Goal: Check status: Check status

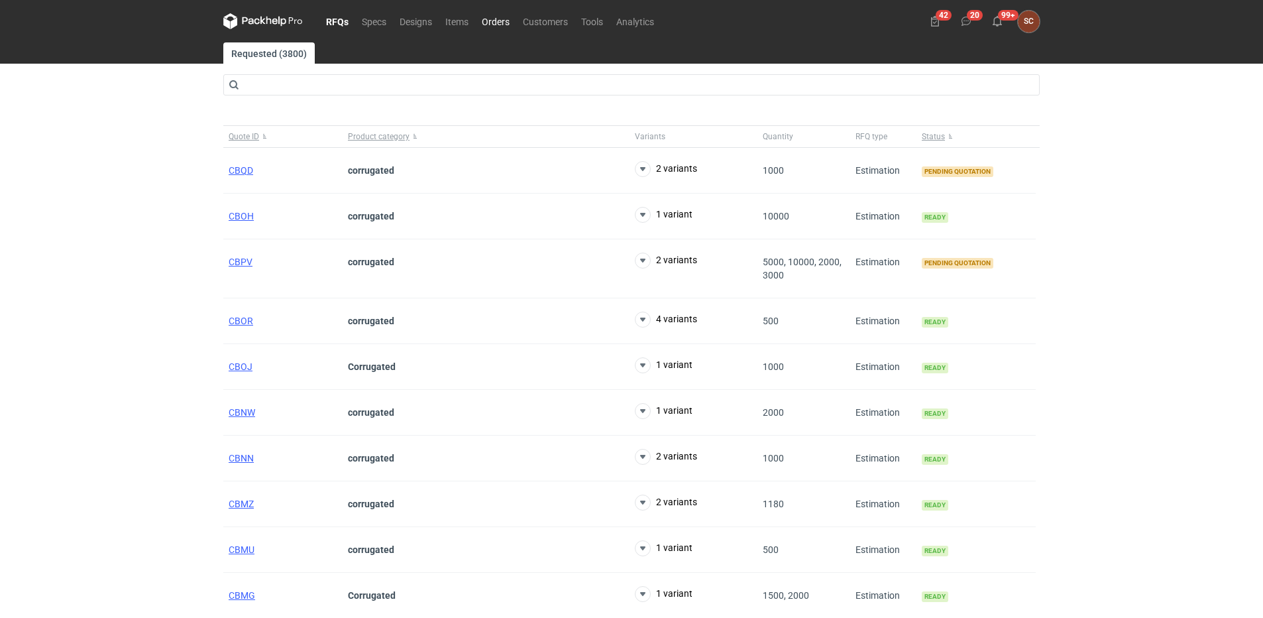
click at [489, 19] on link "Orders" at bounding box center [495, 21] width 41 height 16
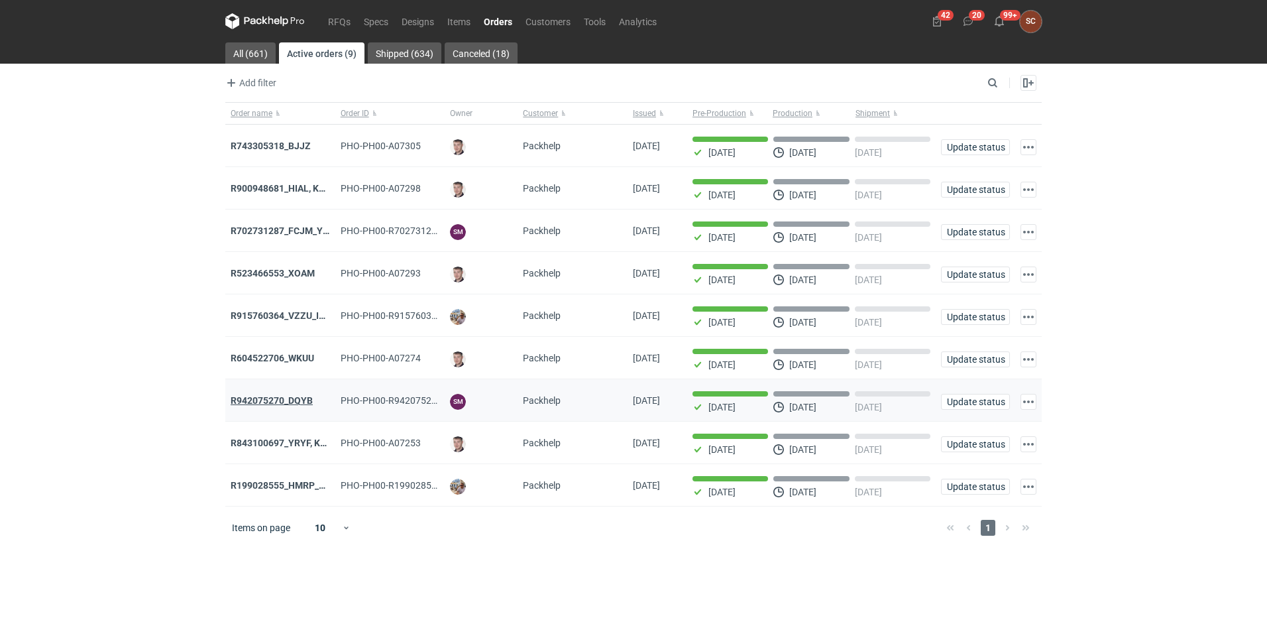
click at [288, 403] on strong "R942075270_DQYB" at bounding box center [272, 400] width 82 height 11
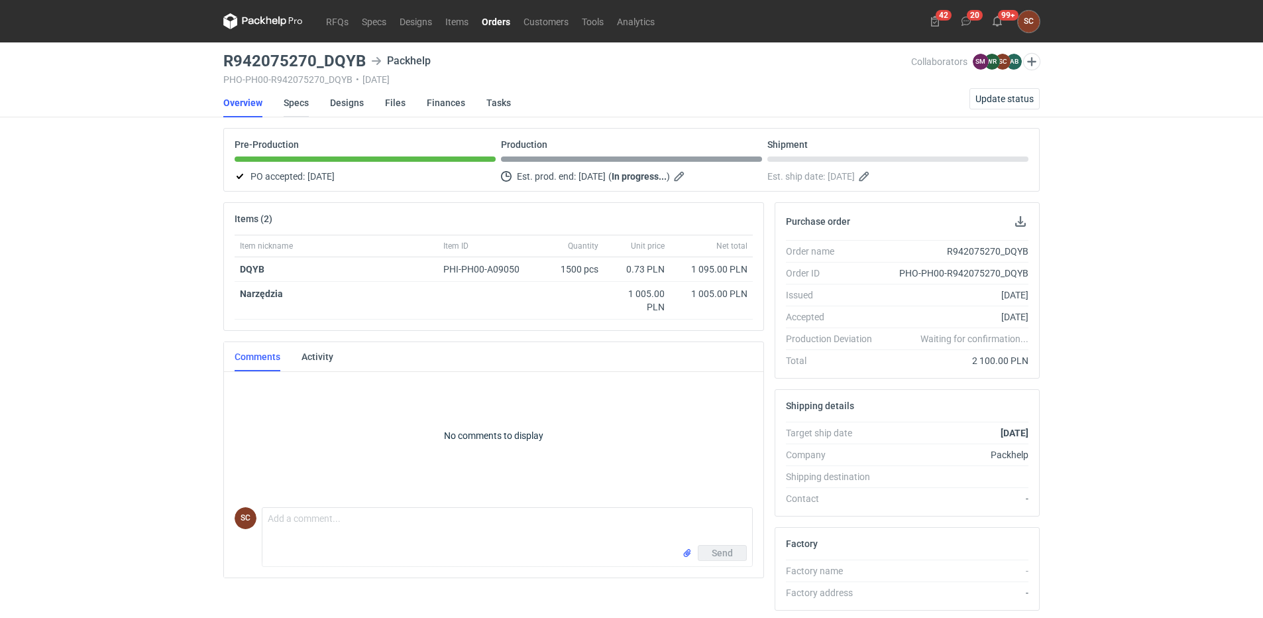
click at [290, 103] on link "Specs" at bounding box center [296, 102] width 25 height 29
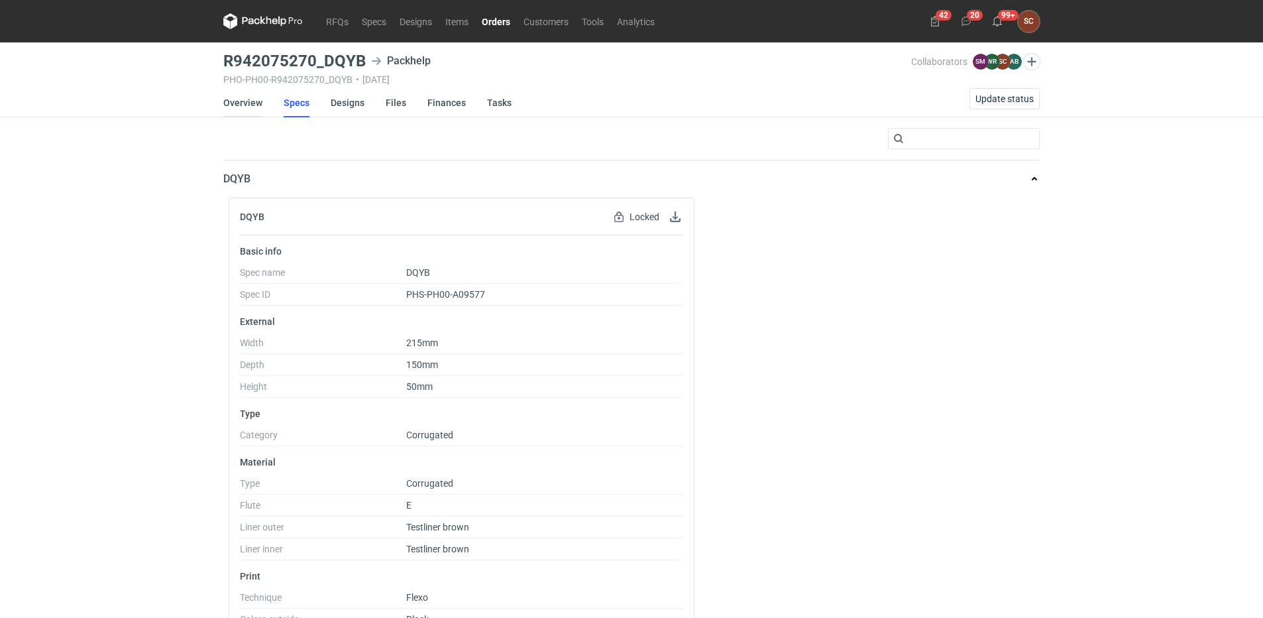
click at [233, 104] on link "Overview" at bounding box center [242, 102] width 39 height 29
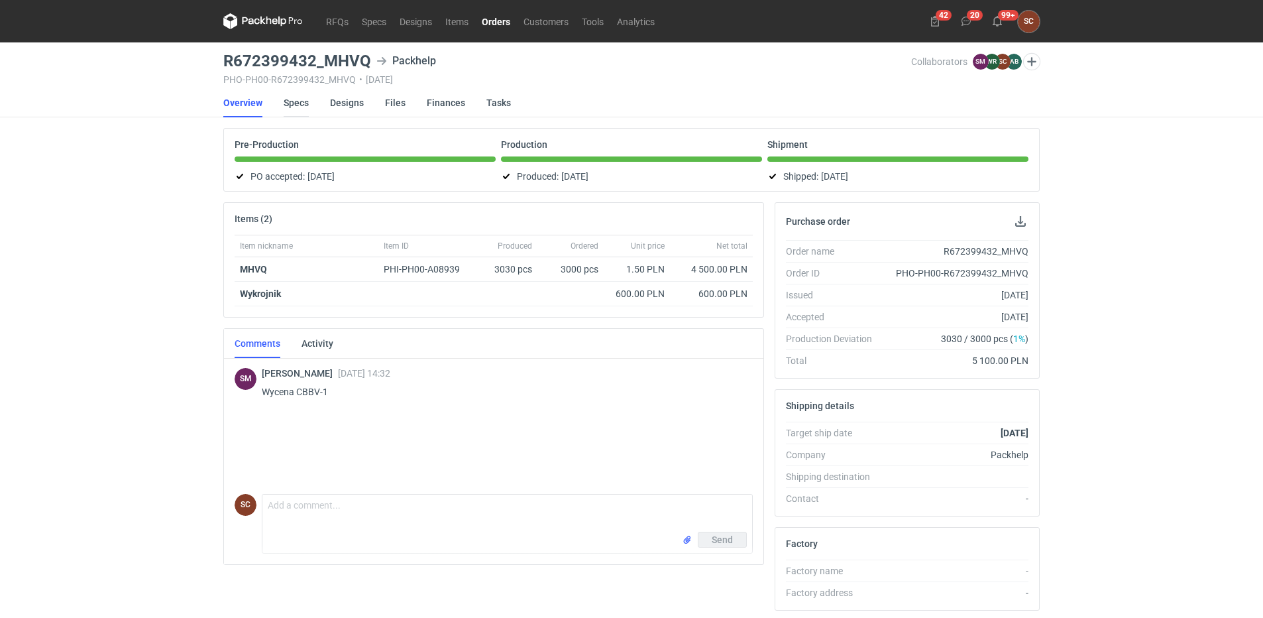
click at [306, 100] on link "Specs" at bounding box center [296, 102] width 25 height 29
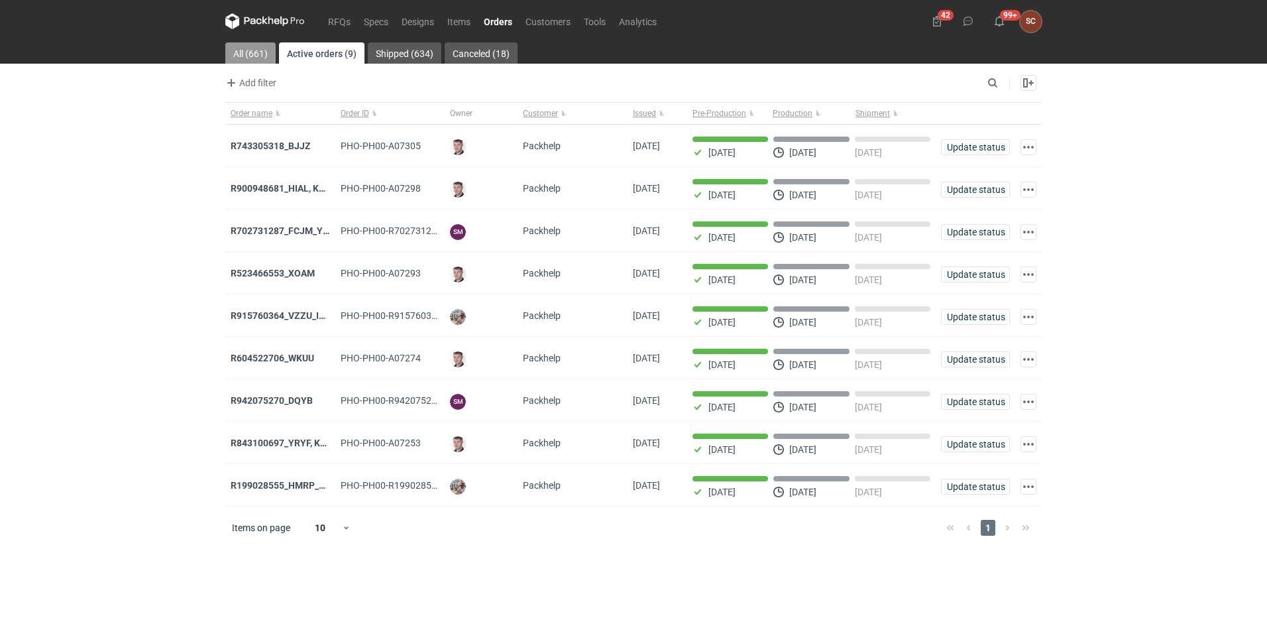
click at [264, 53] on link "All (661)" at bounding box center [250, 52] width 50 height 21
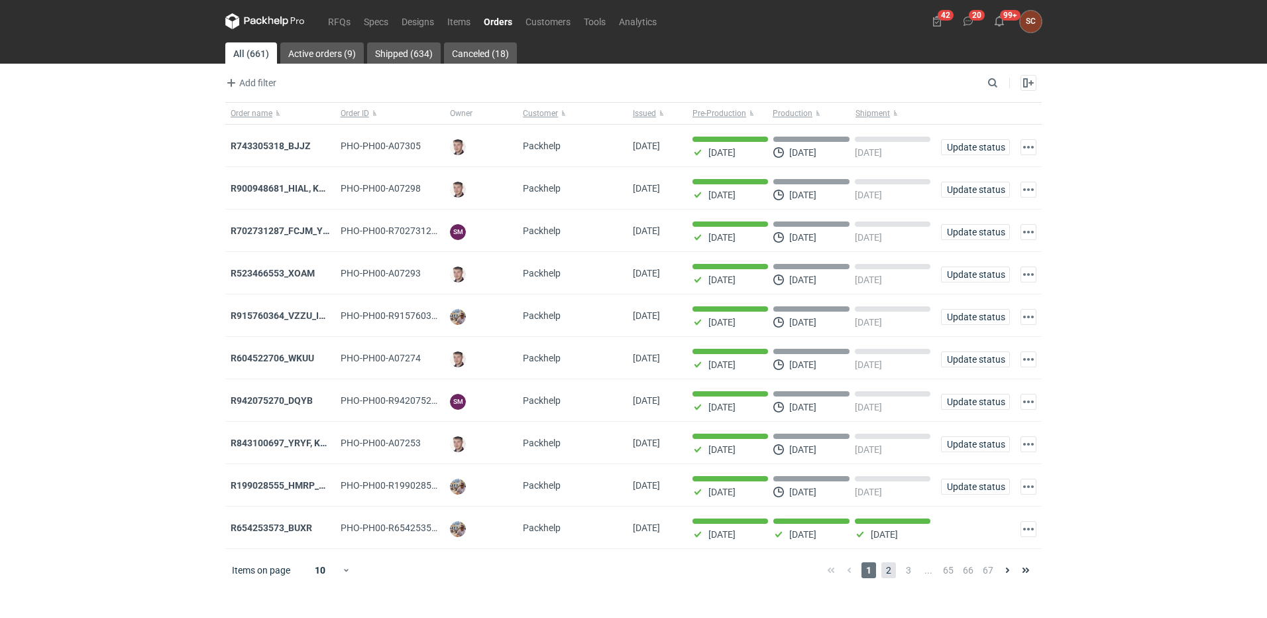
click at [888, 577] on span "2" at bounding box center [889, 570] width 15 height 16
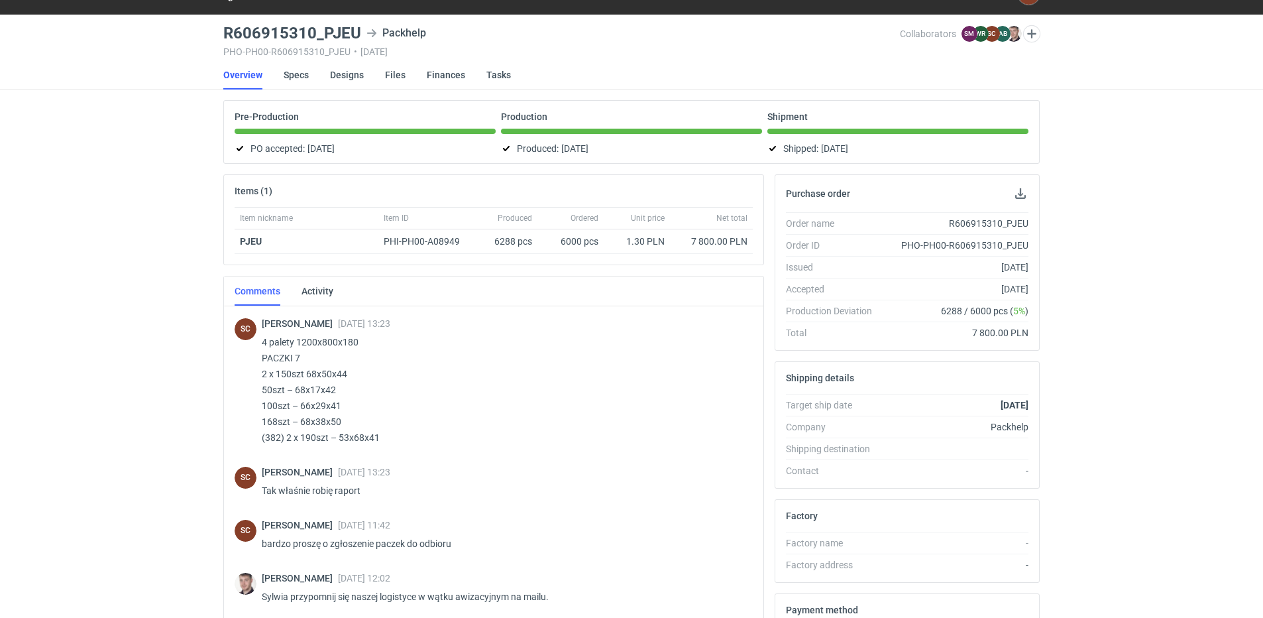
scroll to position [909, 0]
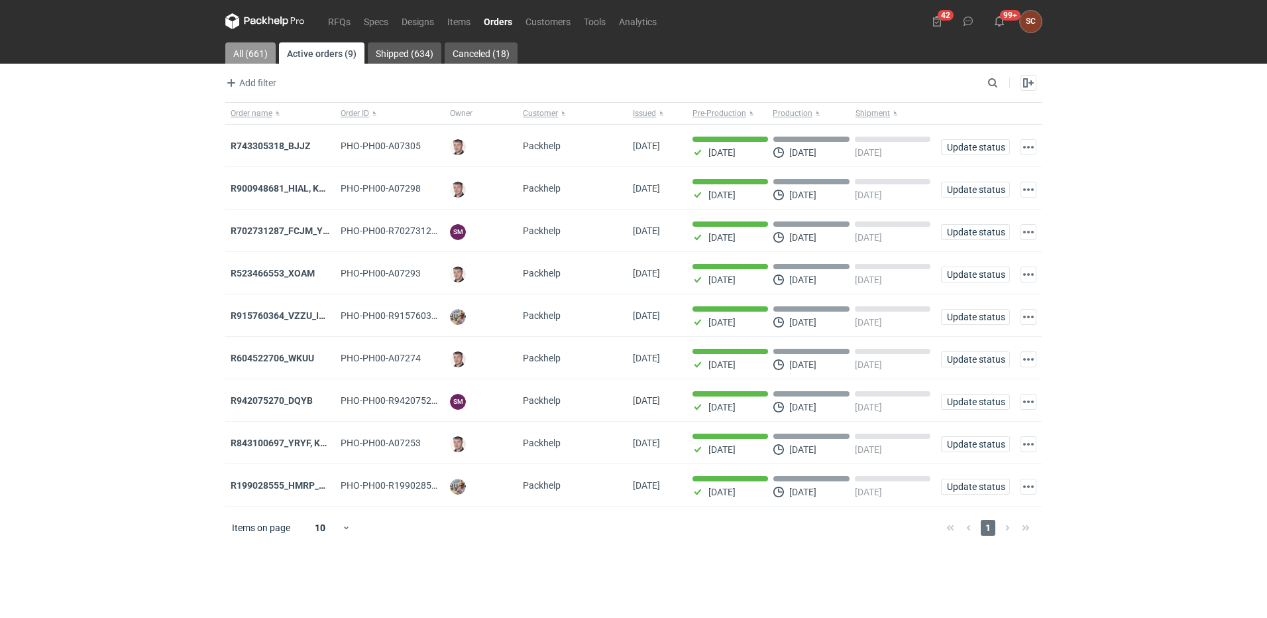
click at [251, 57] on link "All (661)" at bounding box center [250, 52] width 50 height 21
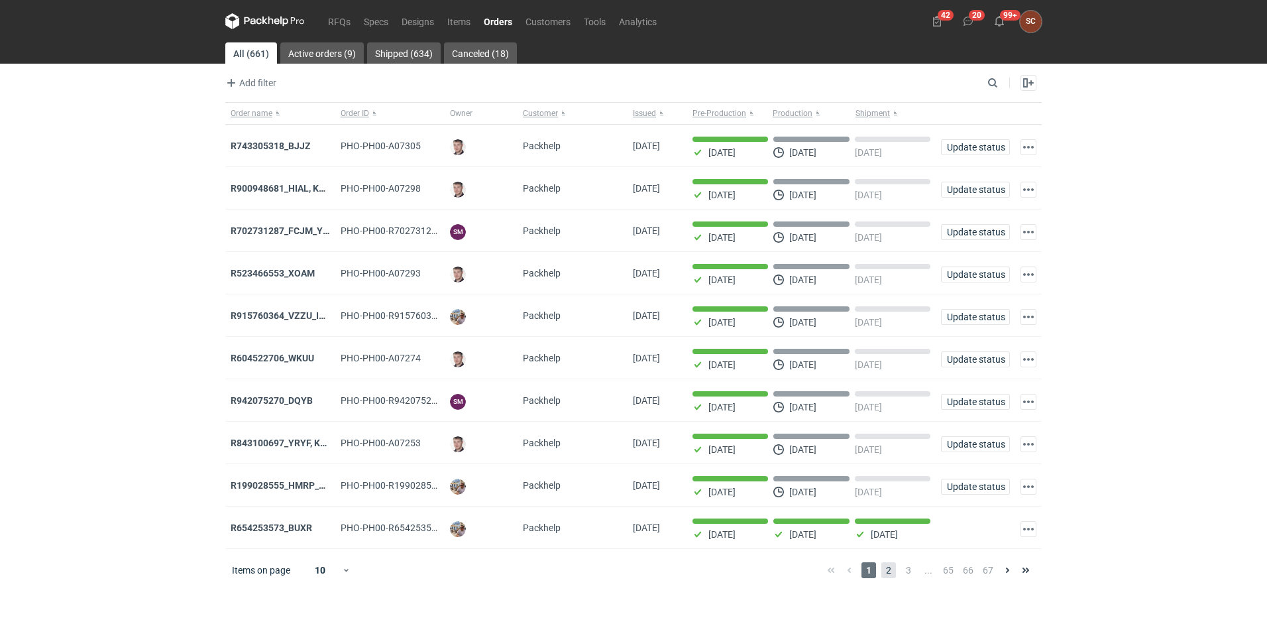
click at [886, 575] on span "2" at bounding box center [889, 570] width 15 height 16
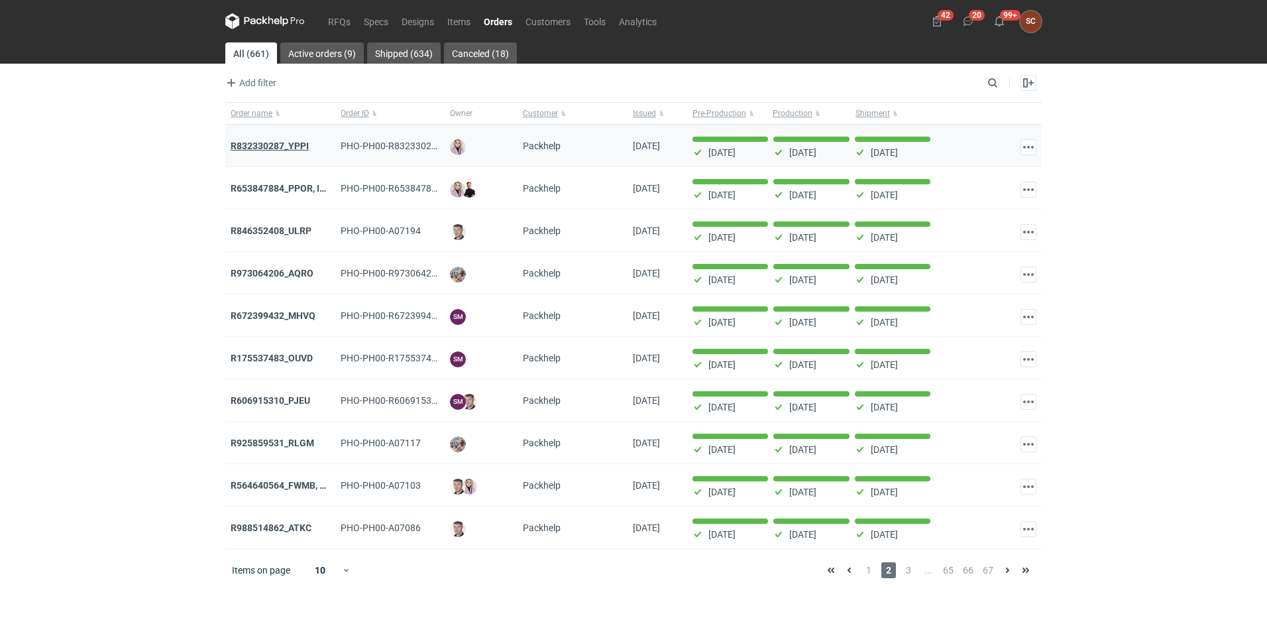
click at [287, 145] on strong "R832330287_YPPI" at bounding box center [270, 146] width 78 height 11
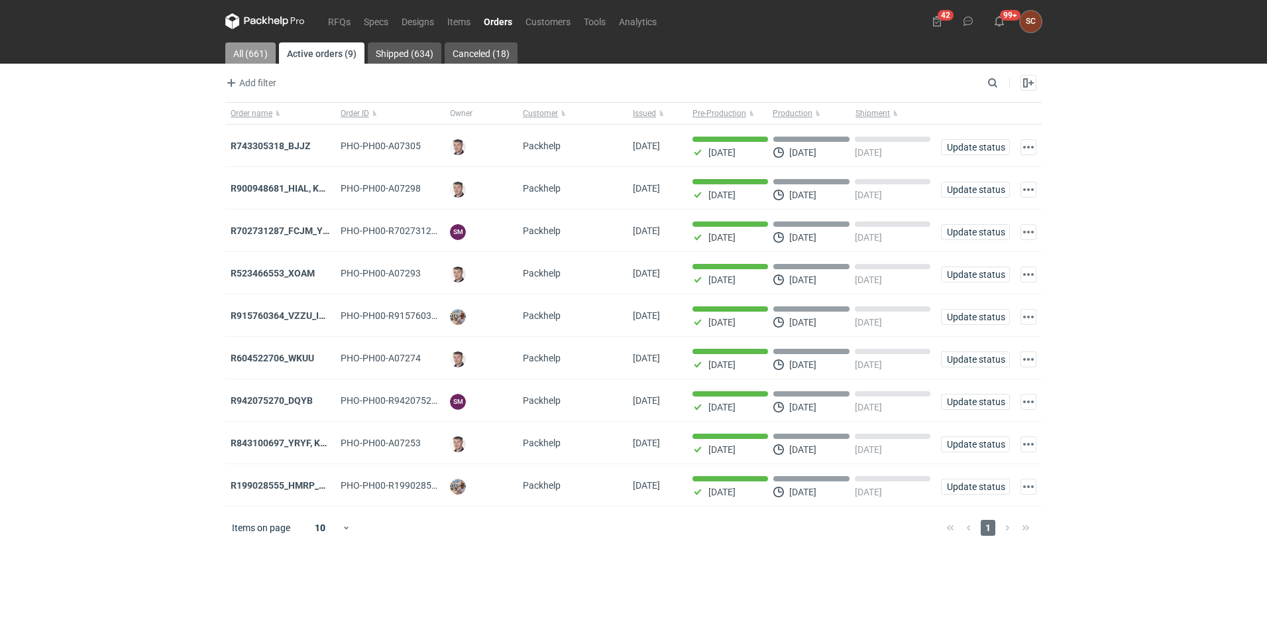
drag, startPoint x: 247, startPoint y: 51, endPoint x: 259, endPoint y: 66, distance: 18.8
click at [247, 51] on link "All (661)" at bounding box center [250, 52] width 50 height 21
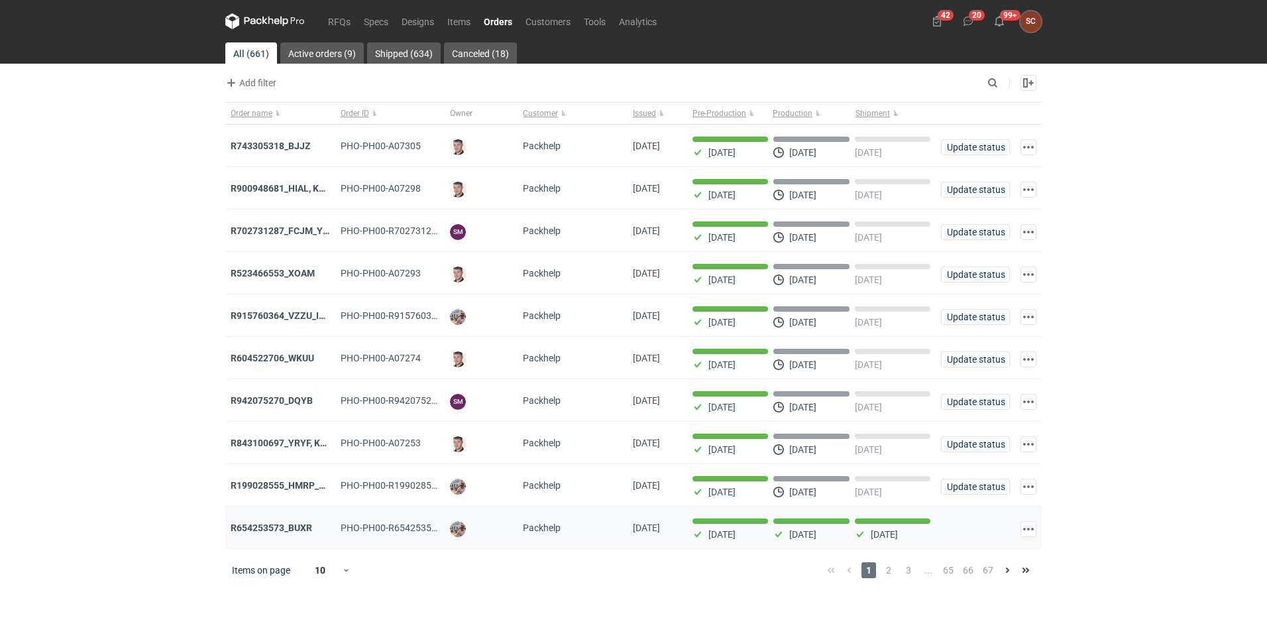
click at [276, 524] on div "R654253573_BUXR" at bounding box center [280, 527] width 110 height 42
click at [276, 533] on strong "R654253573_BUXR" at bounding box center [272, 527] width 82 height 11
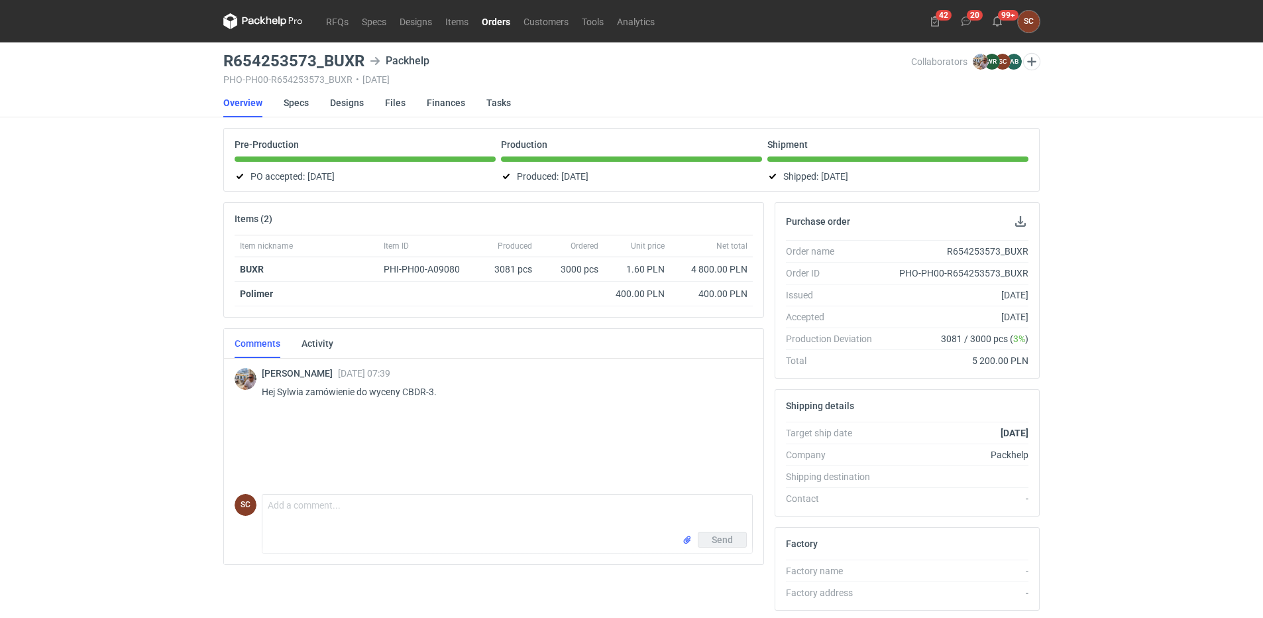
click at [431, 456] on div "[PERSON_NAME] [DATE] 07:39 Hej Sylwia zamówienie do wyceny CBDR-3." at bounding box center [494, 422] width 518 height 133
click at [468, 430] on div "[PERSON_NAME] [DATE] 07:39 Hej Sylwia zamówienie do wyceny CBDR-3." at bounding box center [494, 422] width 518 height 133
click at [408, 521] on textarea "Comment message" at bounding box center [507, 512] width 490 height 37
click at [304, 97] on link "Specs" at bounding box center [296, 102] width 25 height 29
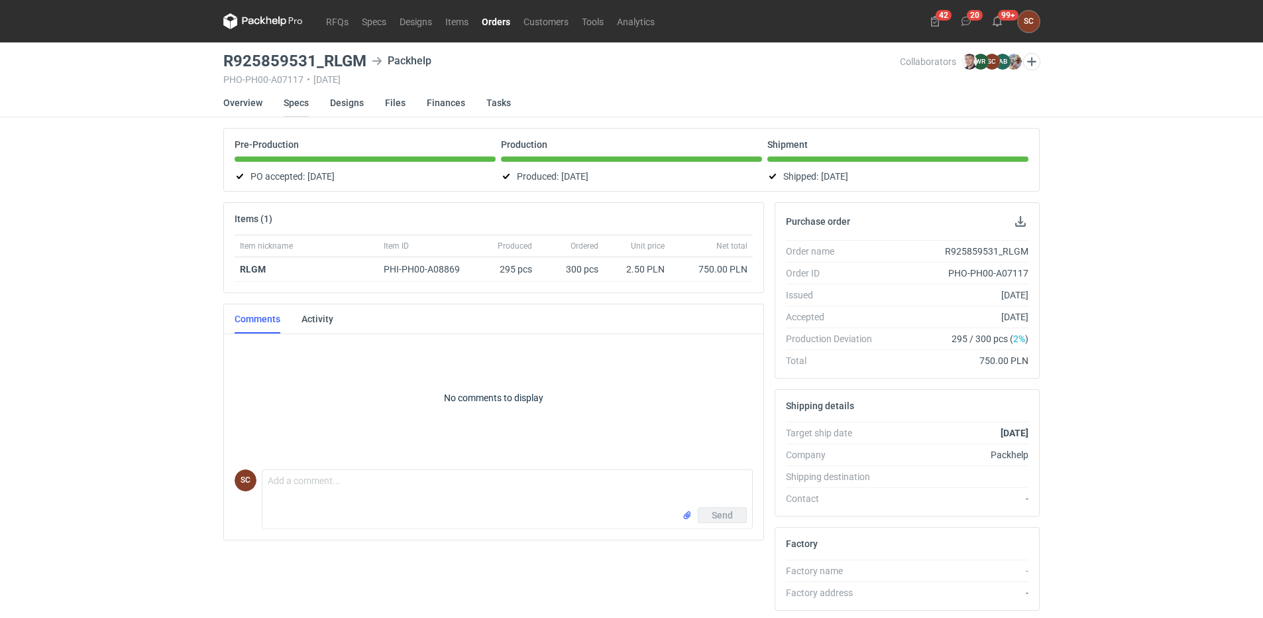
click at [296, 103] on link "Specs" at bounding box center [296, 102] width 25 height 29
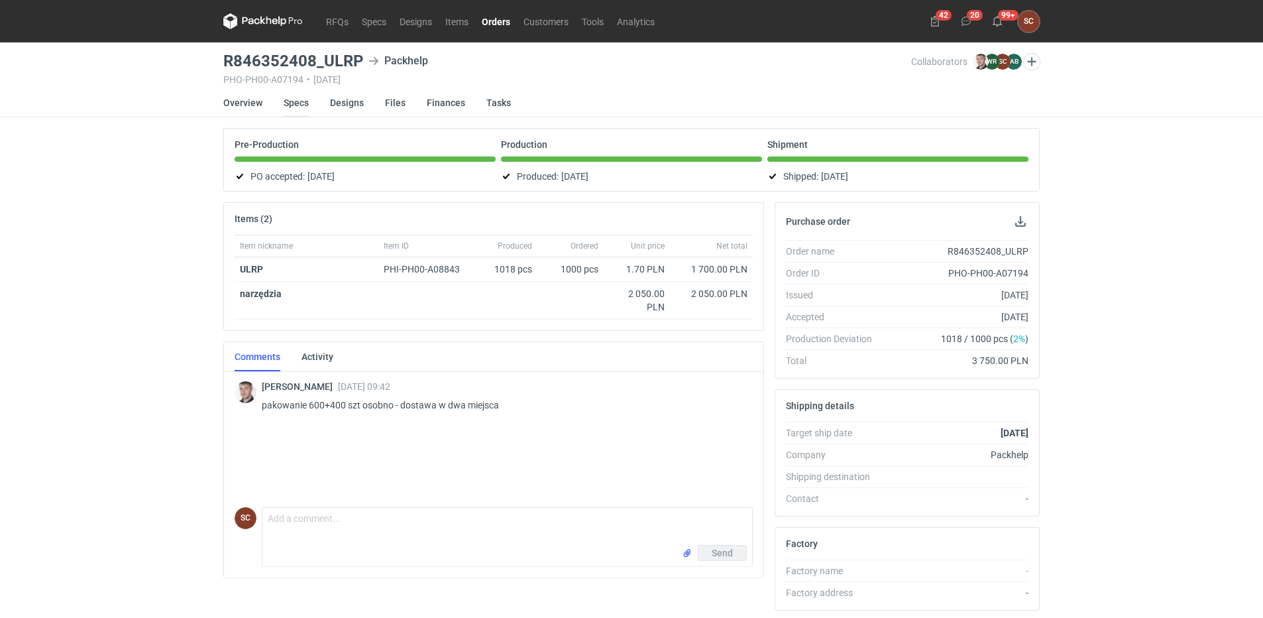
click at [296, 105] on link "Specs" at bounding box center [296, 102] width 25 height 29
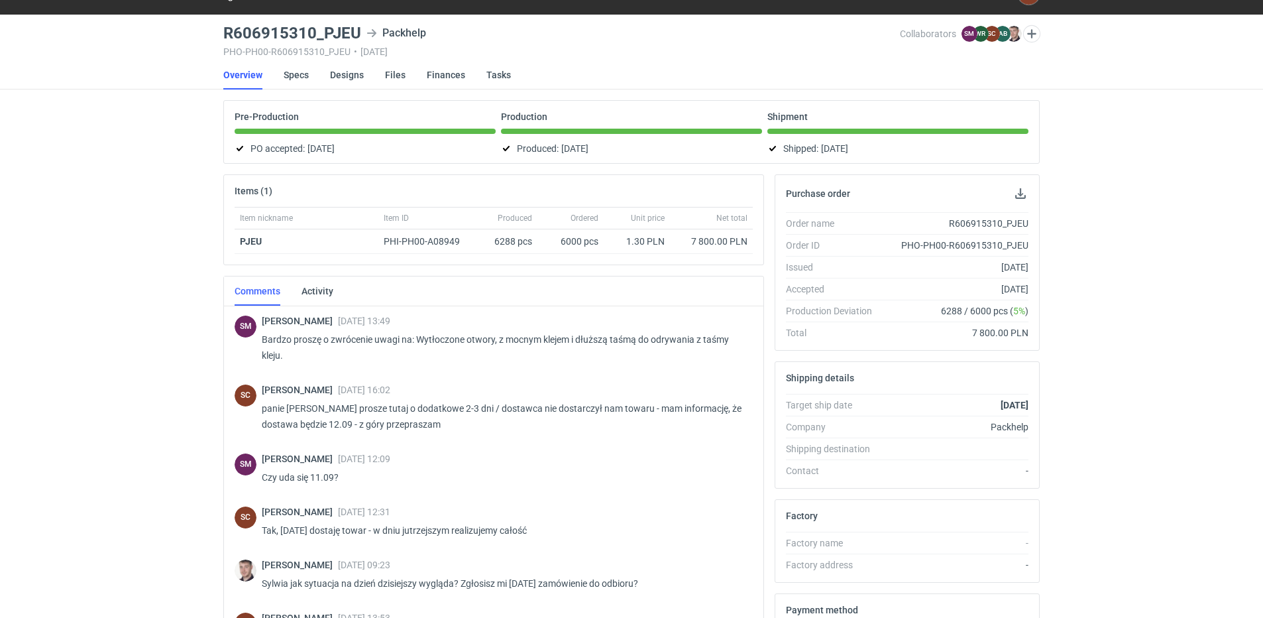
scroll to position [909, 0]
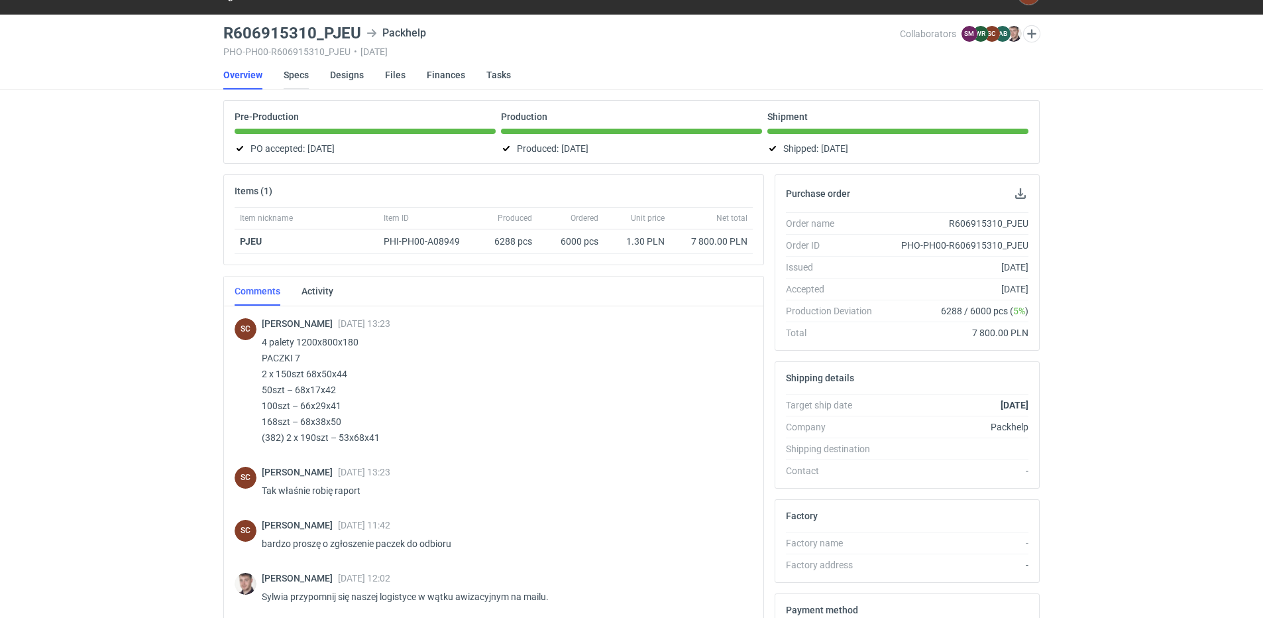
click at [302, 74] on link "Specs" at bounding box center [296, 74] width 25 height 29
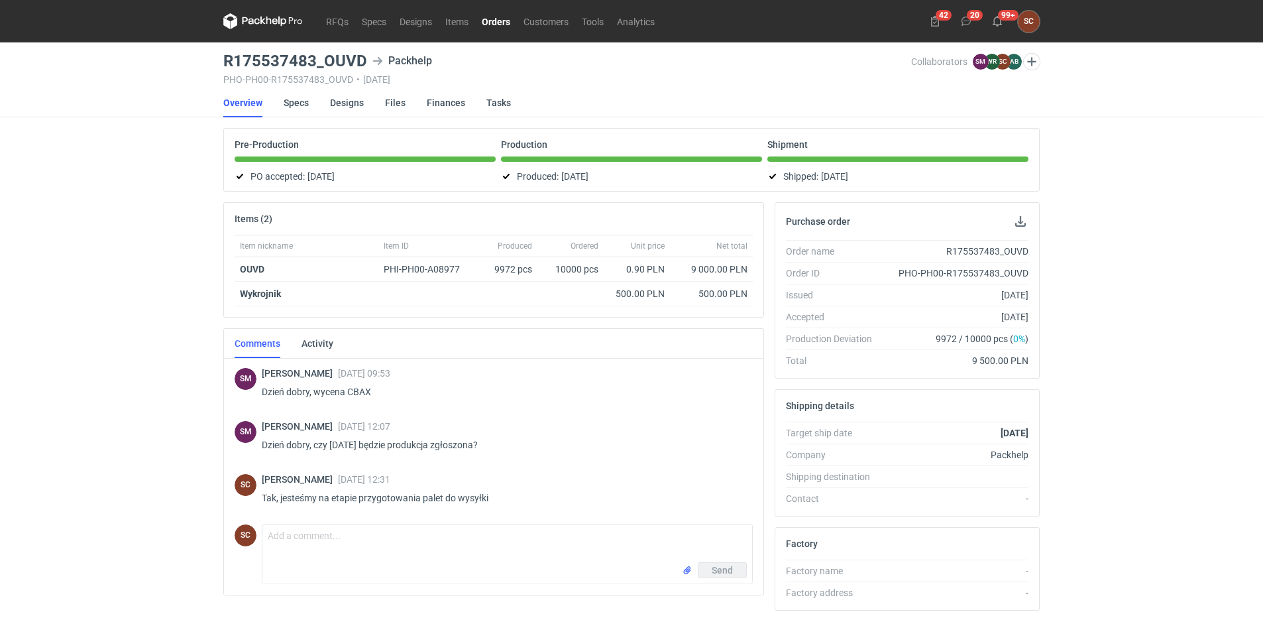
click at [310, 99] on li "Specs" at bounding box center [307, 102] width 46 height 29
click at [296, 100] on link "Specs" at bounding box center [296, 102] width 25 height 29
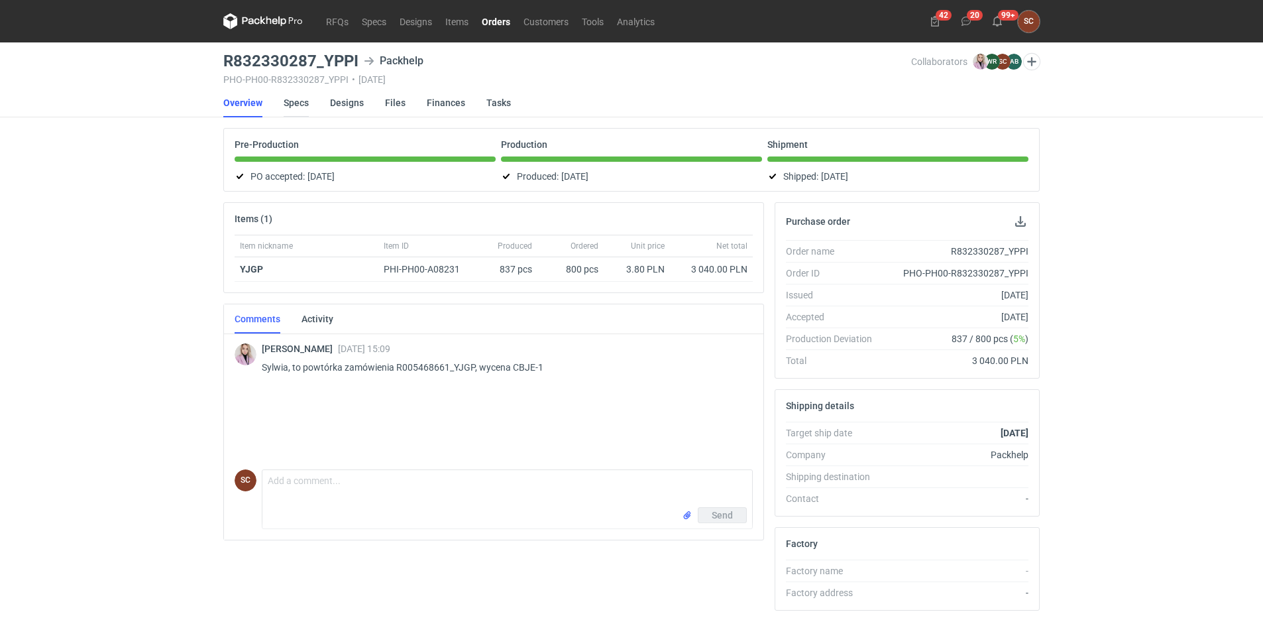
click at [289, 99] on link "Specs" at bounding box center [296, 102] width 25 height 29
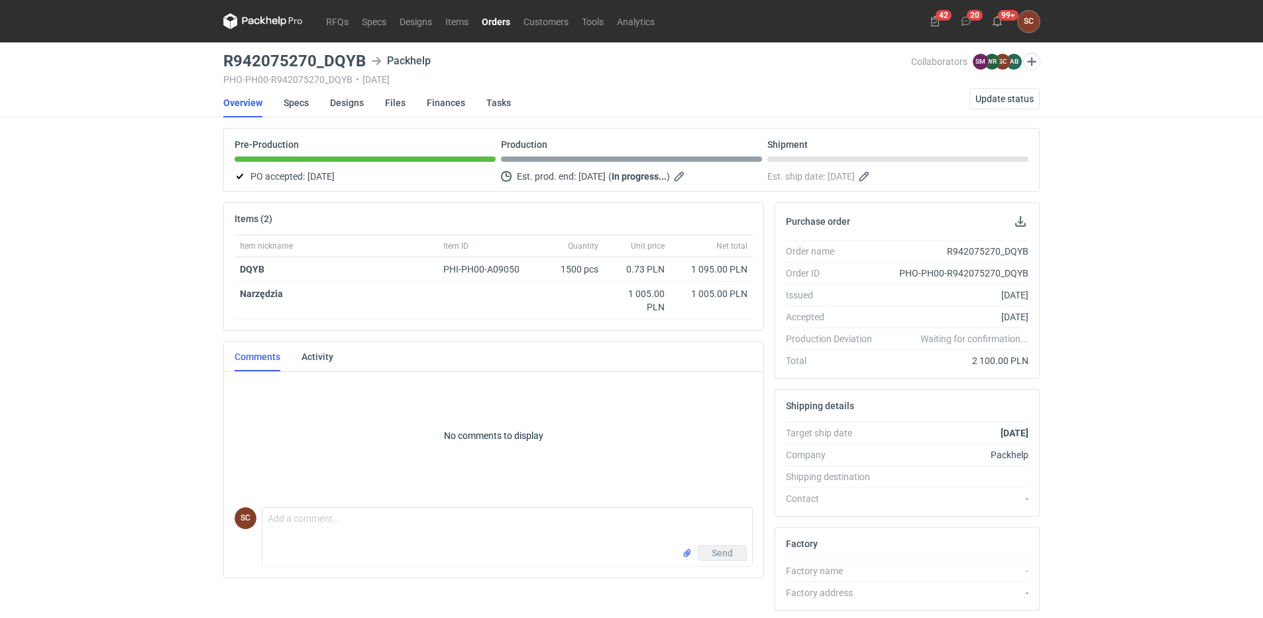
click at [148, 154] on div "RFQs Specs Designs Items Orders Customers Tools Analytics 42 20 99+ SC [PERSON_…" at bounding box center [631, 309] width 1263 height 618
